Goal: Information Seeking & Learning: Learn about a topic

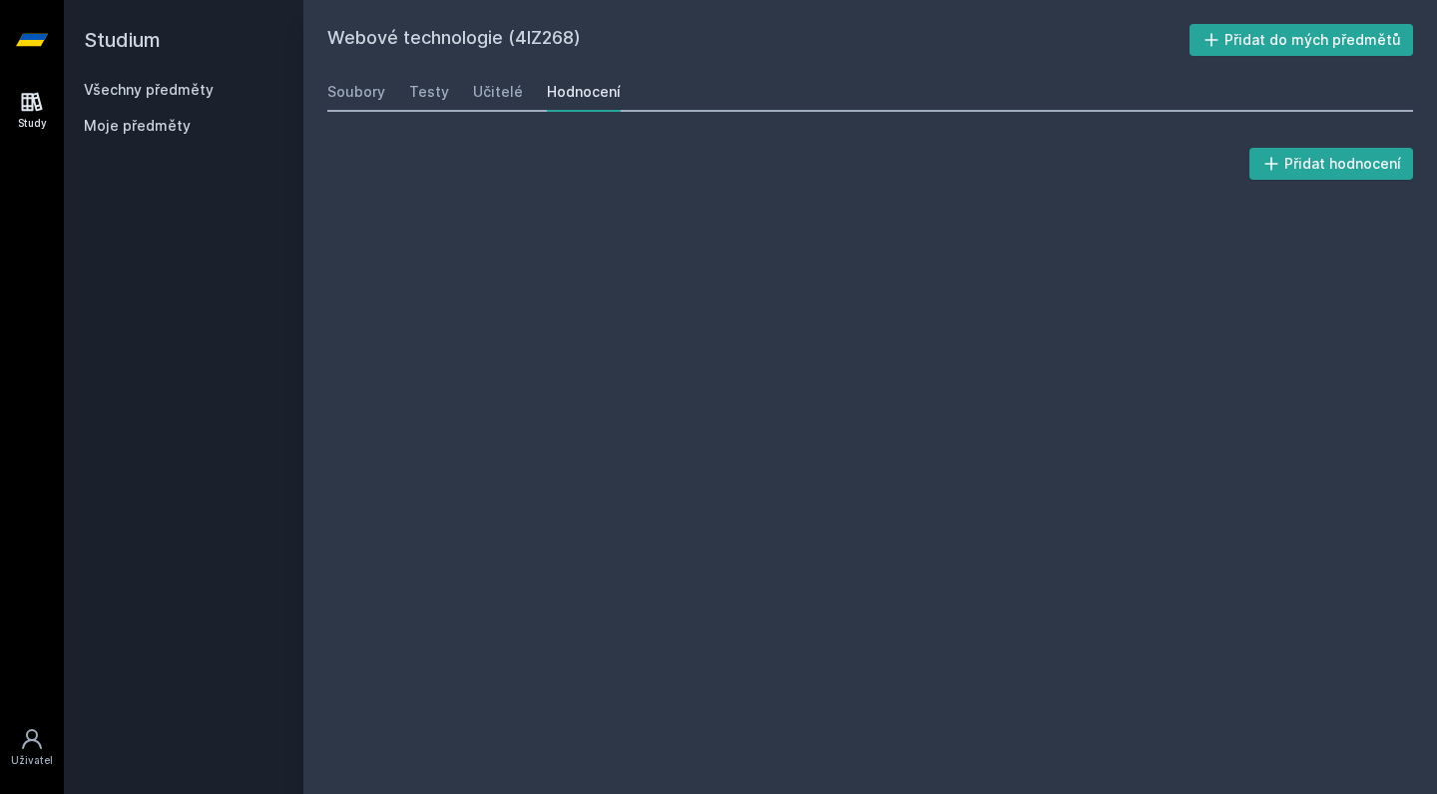
click at [148, 79] on h2 "Studium" at bounding box center [184, 40] width 200 height 80
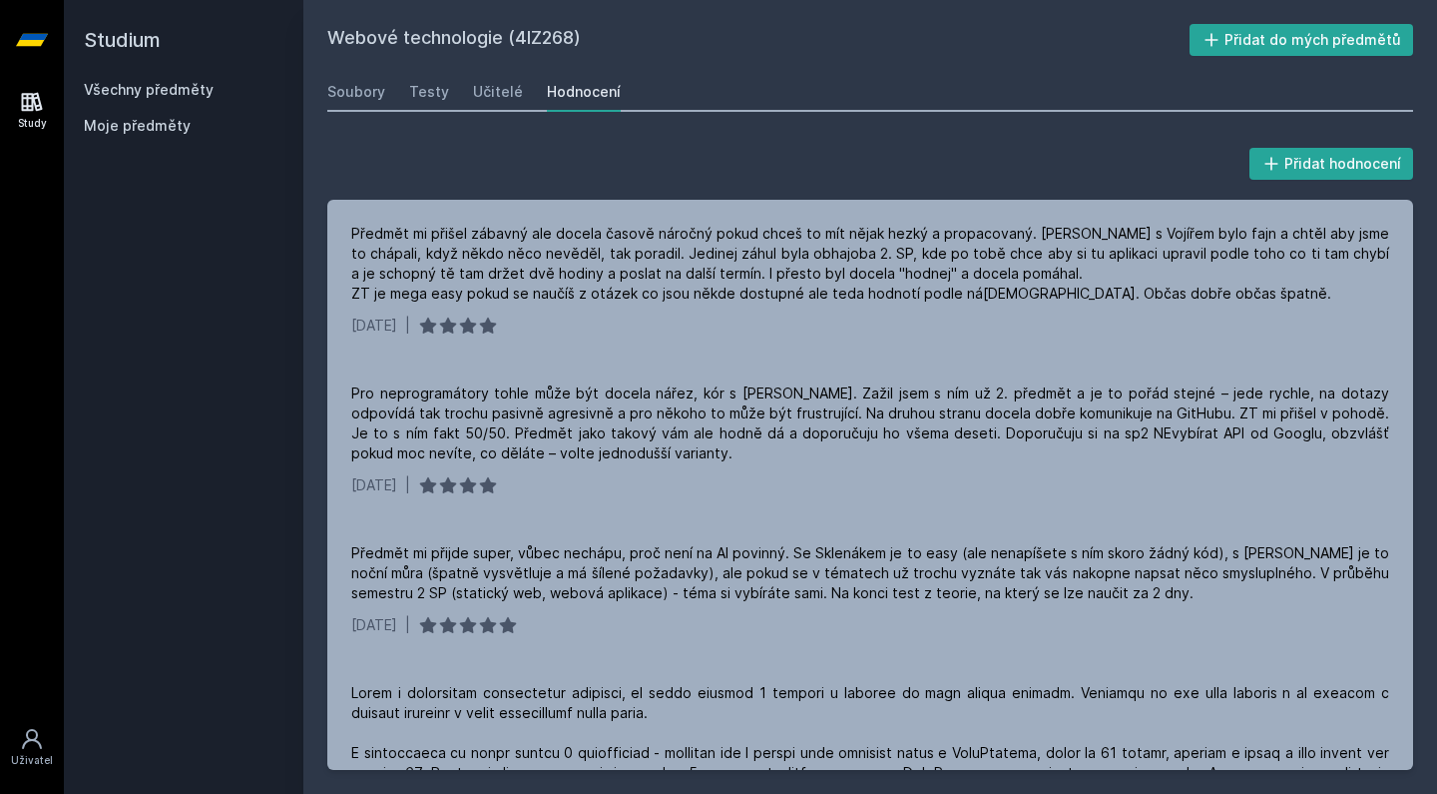
click at [161, 82] on link "Všechny předměty" at bounding box center [149, 89] width 130 height 17
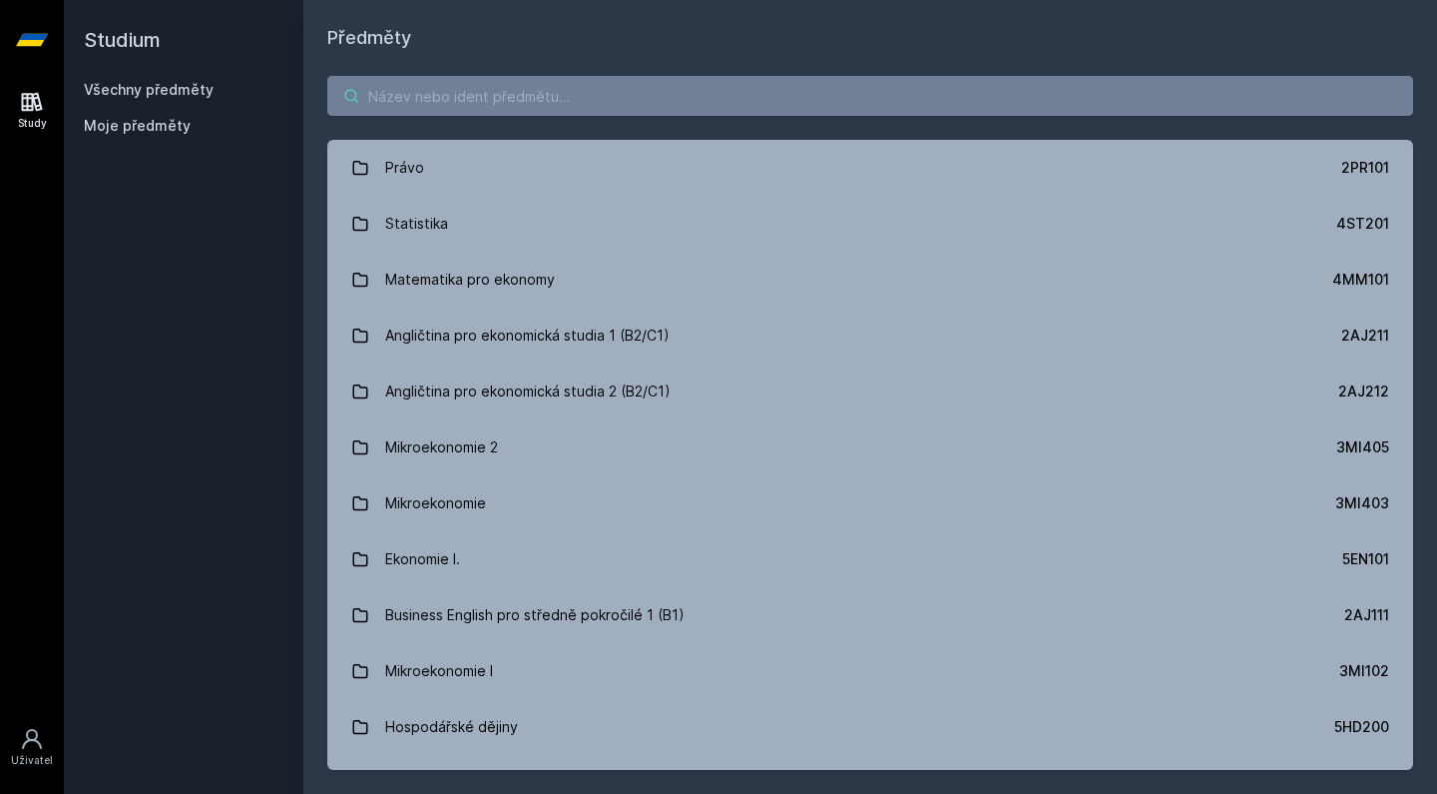
click at [464, 83] on input "search" at bounding box center [870, 96] width 1086 height 40
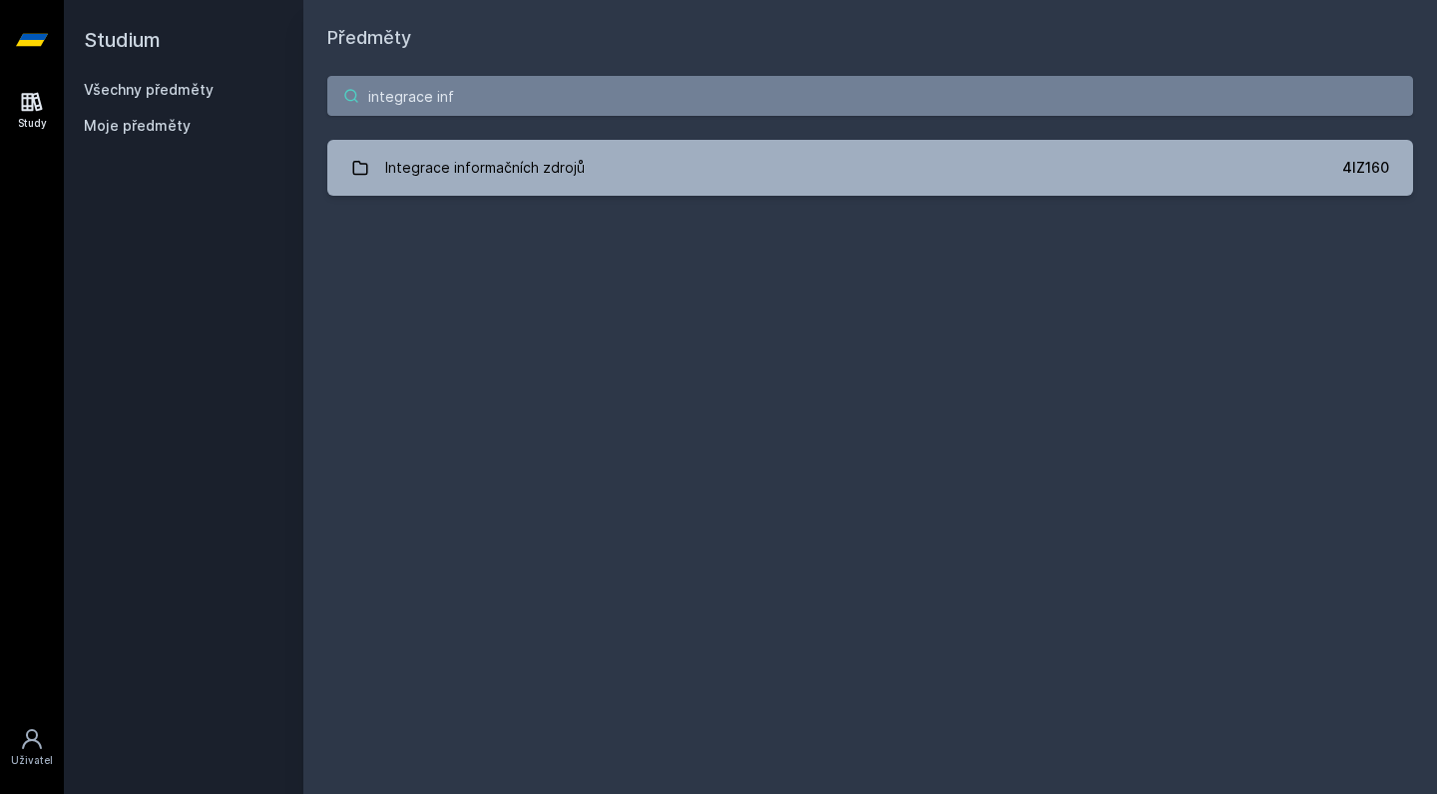
type input "integrace info"
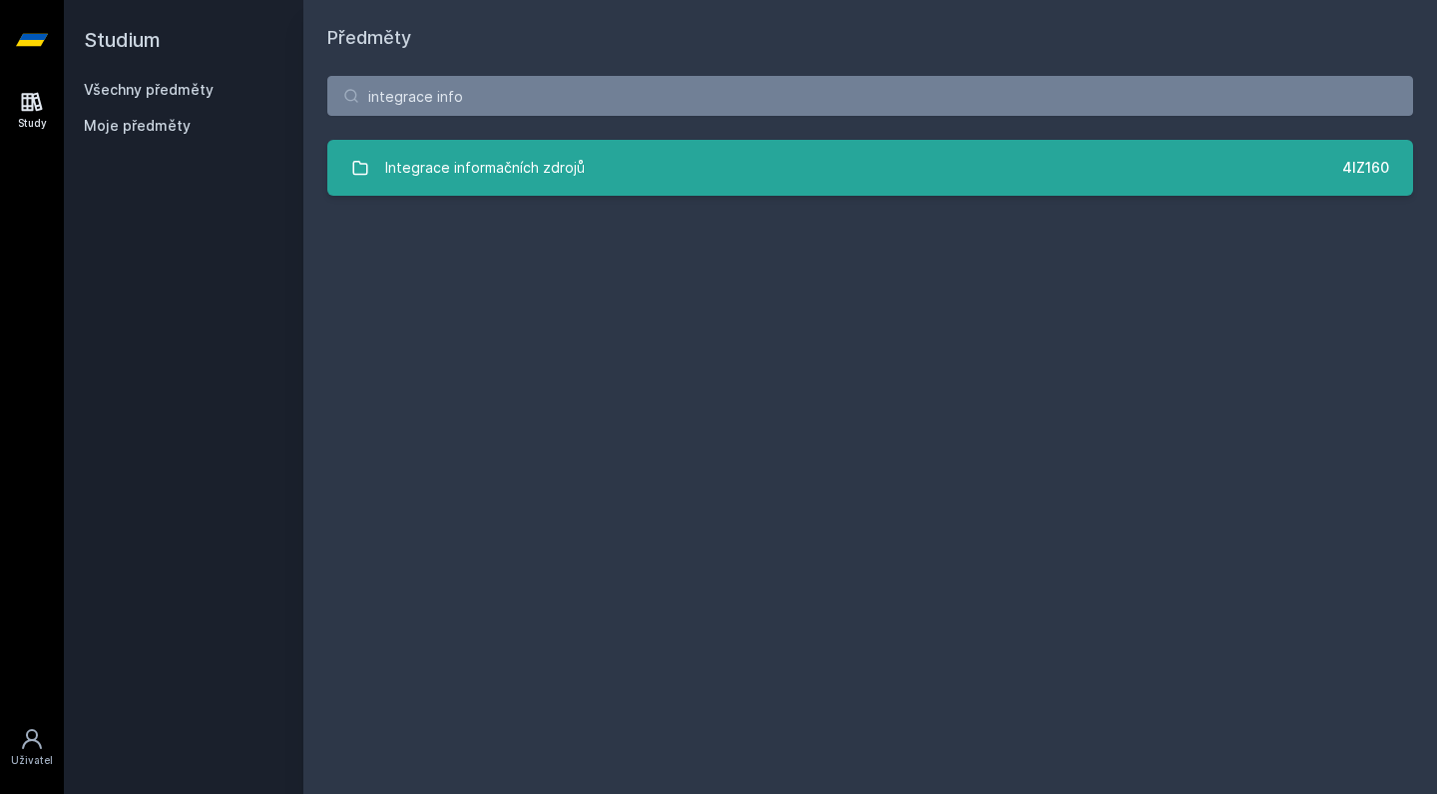
click at [598, 186] on link "Integrace informačních zdrojů 4IZ160" at bounding box center [870, 168] width 1086 height 56
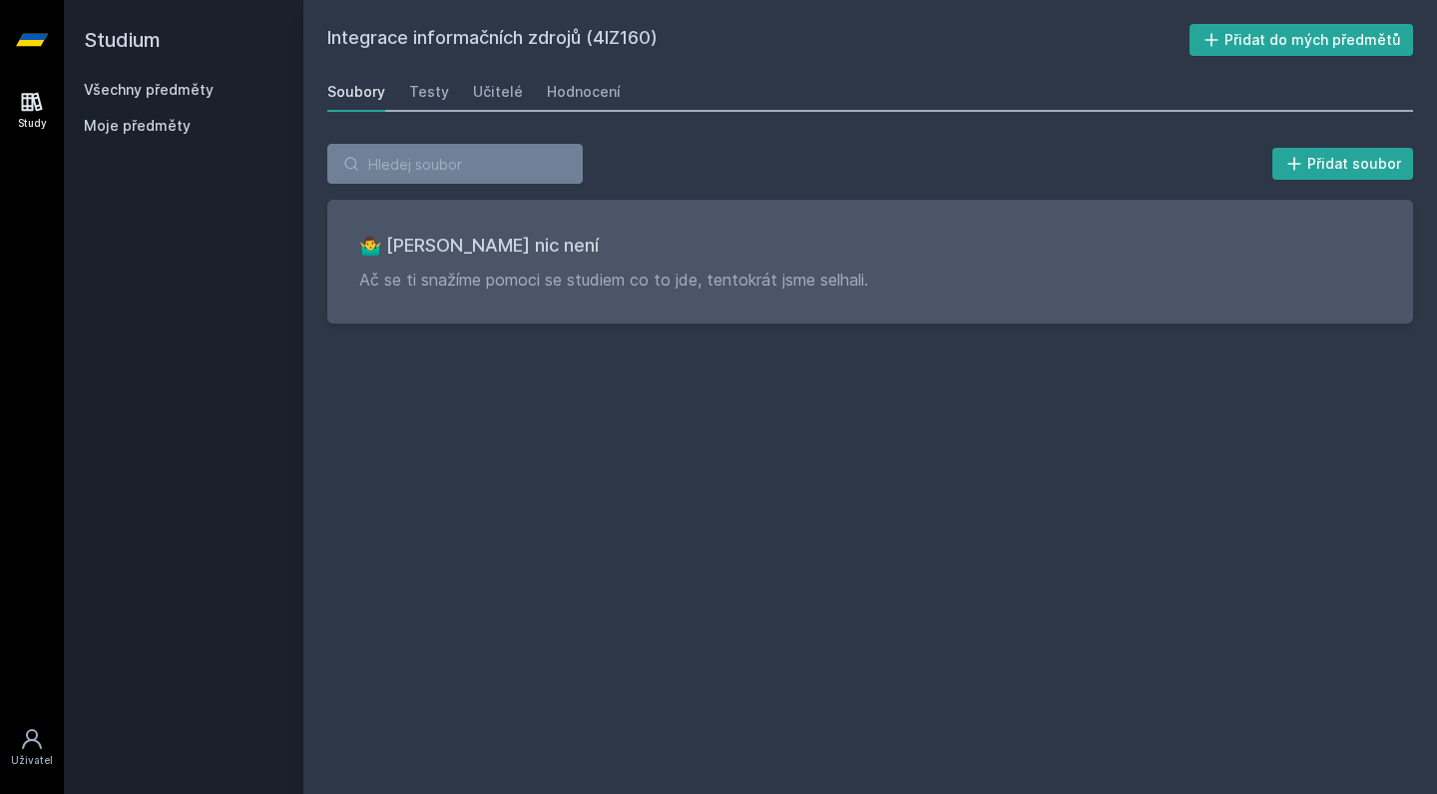
click at [520, 89] on div "Soubory Testy Učitelé Hodnocení" at bounding box center [870, 92] width 1086 height 40
click at [482, 87] on div "Učitelé" at bounding box center [498, 92] width 50 height 20
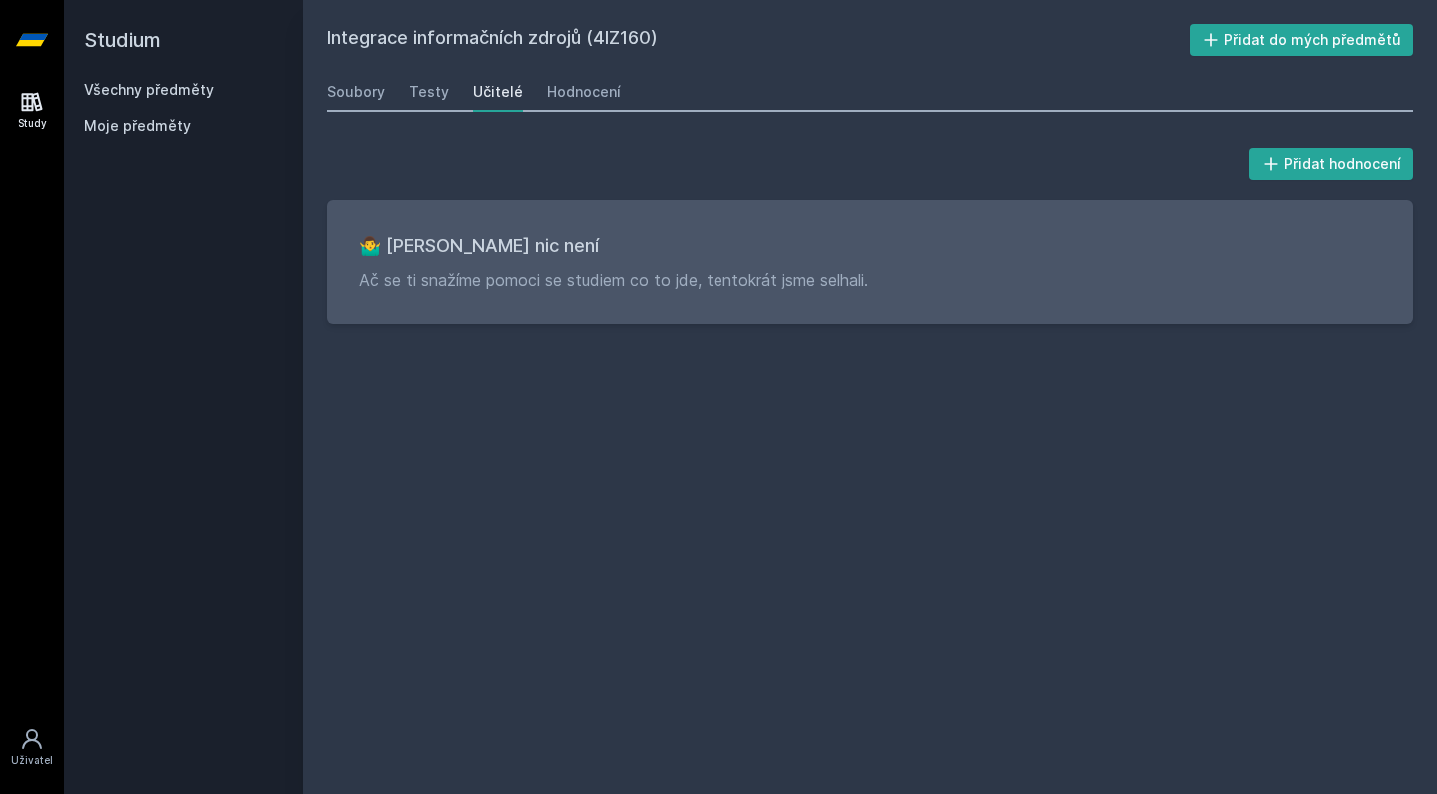
click at [618, 91] on div "Soubory Testy Učitelé Hodnocení" at bounding box center [870, 92] width 1086 height 40
click at [438, 89] on div "Testy" at bounding box center [429, 92] width 40 height 20
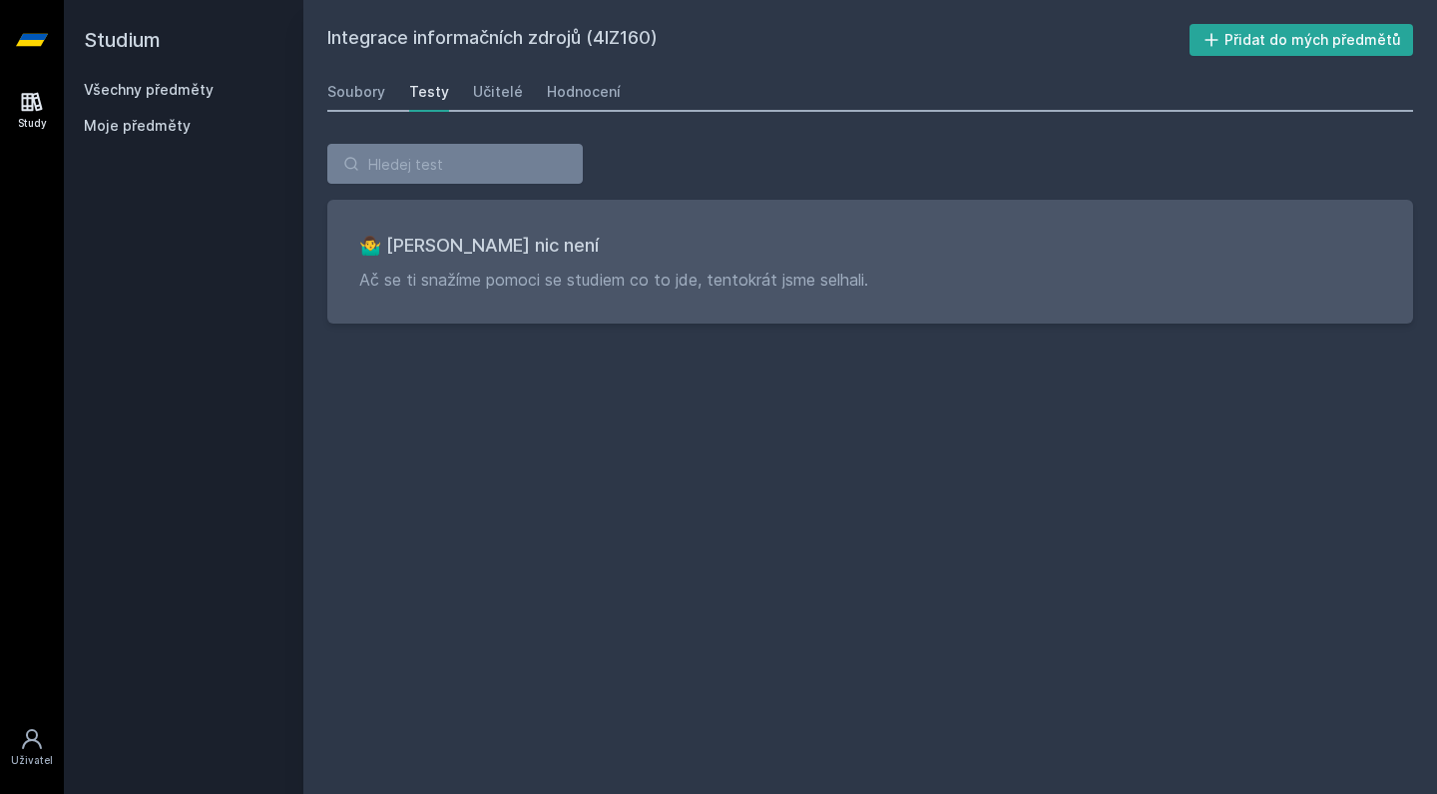
click at [618, 88] on div "Soubory Testy Učitelé Hodnocení" at bounding box center [870, 92] width 1086 height 40
click at [574, 92] on div "Hodnocení" at bounding box center [584, 92] width 74 height 20
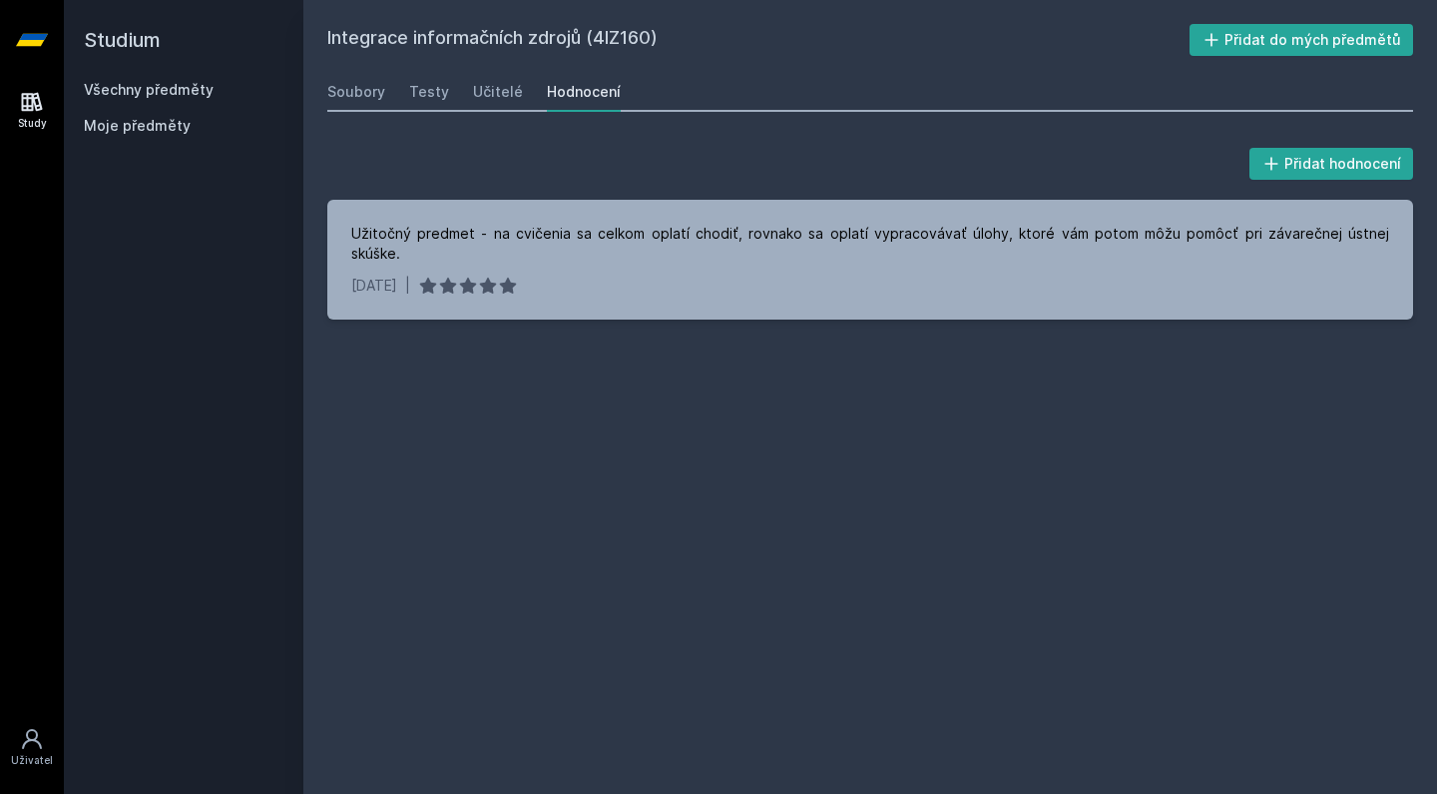
click at [155, 99] on div "Všechny předměty" at bounding box center [184, 90] width 200 height 20
click at [159, 98] on div "Všechny předměty" at bounding box center [184, 90] width 200 height 20
click at [167, 97] on link "Všechny předměty" at bounding box center [149, 89] width 130 height 17
